Goal: Task Accomplishment & Management: Use online tool/utility

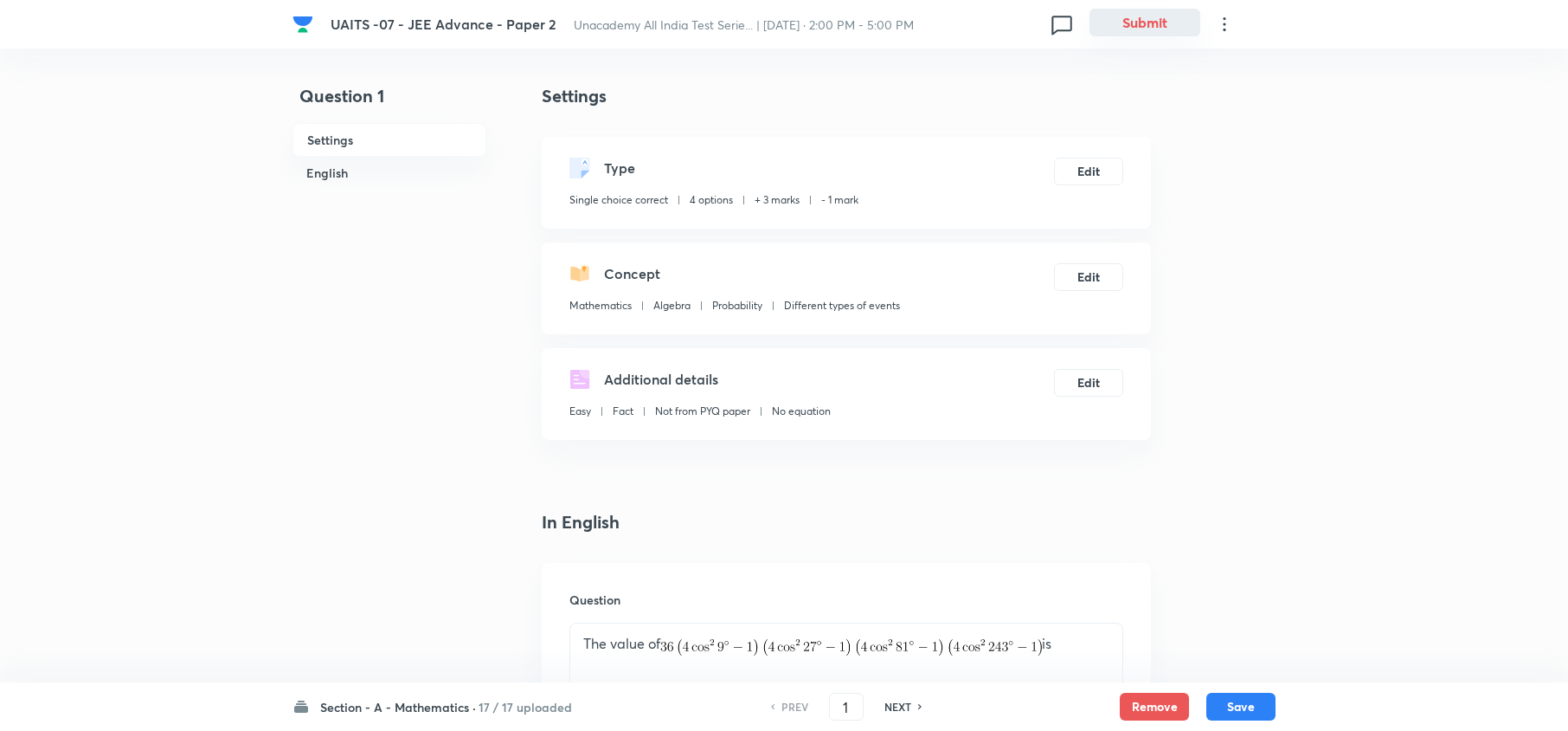
click at [1151, 21] on button "Submit" at bounding box center [1144, 22] width 111 height 28
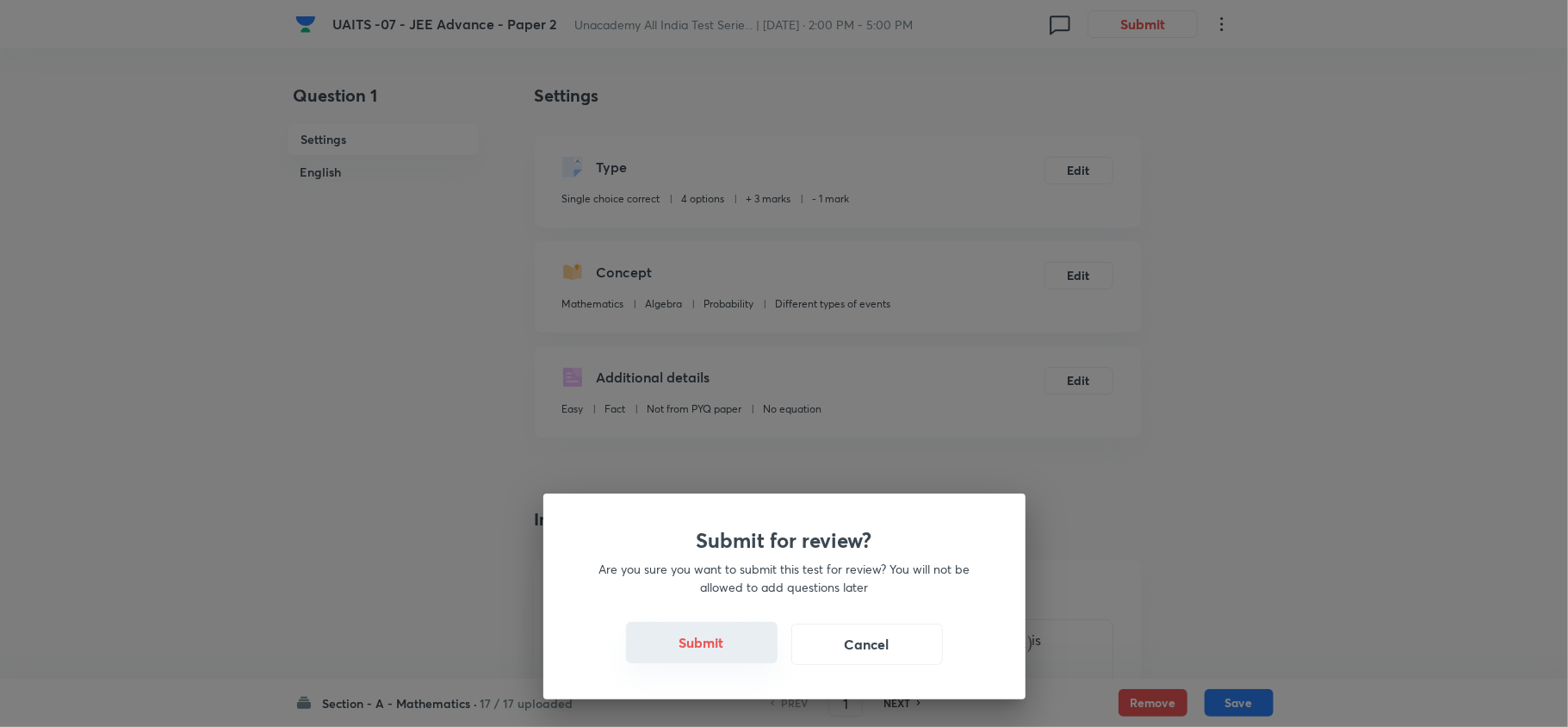
click at [680, 642] on button "Submit" at bounding box center [702, 642] width 151 height 41
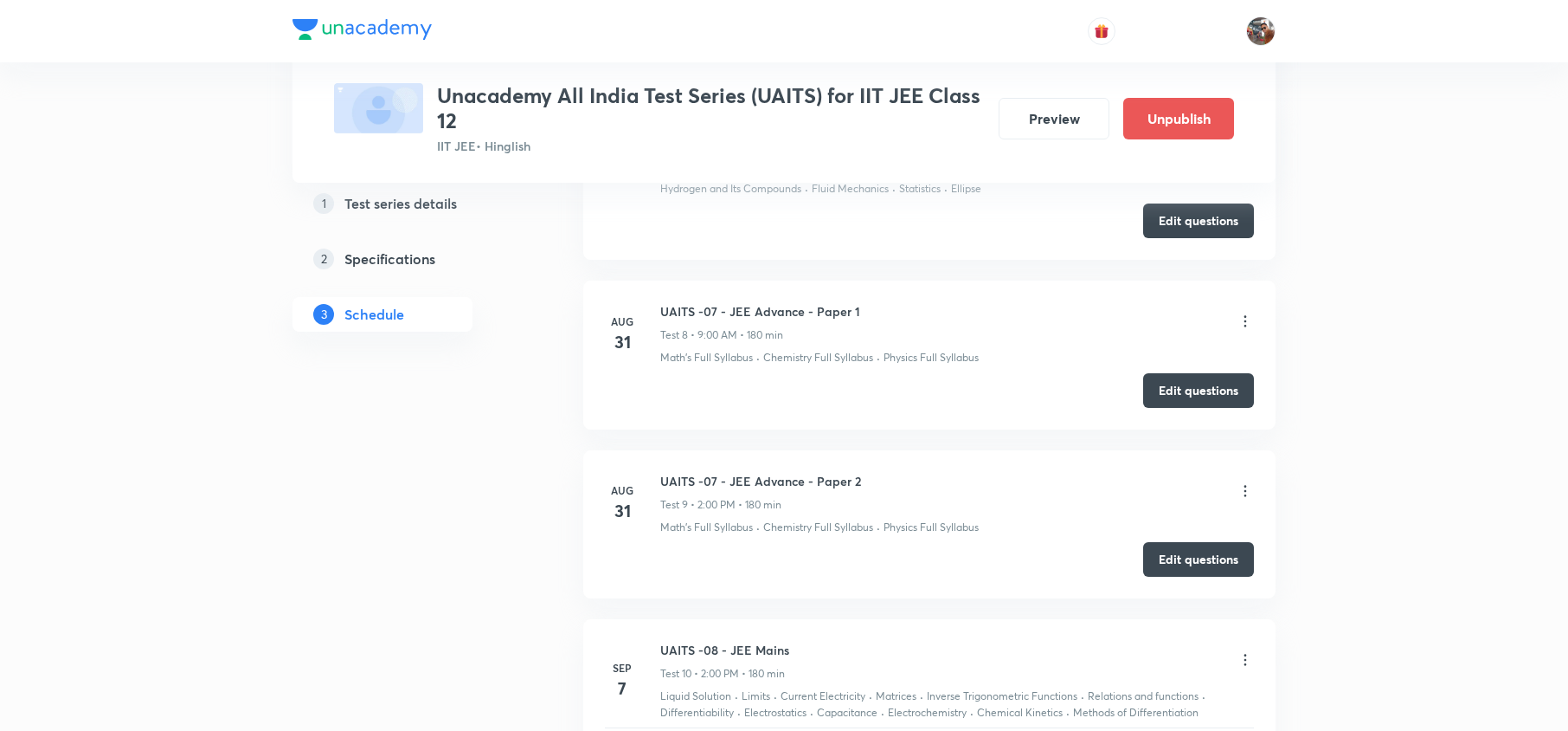
scroll to position [2597, 0]
click at [1179, 397] on button "Edit questions" at bounding box center [1198, 391] width 111 height 35
click at [1206, 577] on button "Edit questions" at bounding box center [1198, 560] width 111 height 35
